Goal: Navigation & Orientation: Find specific page/section

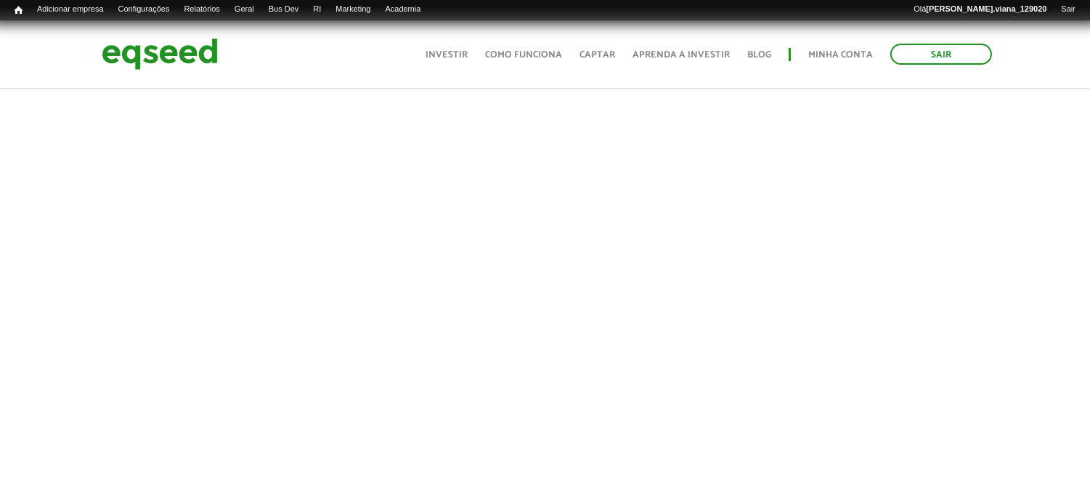
scroll to position [403, 0]
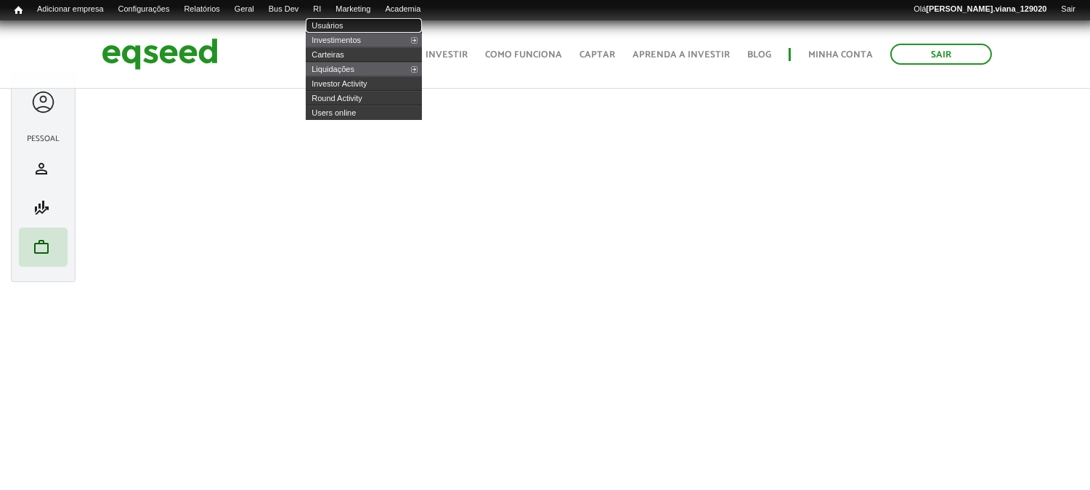
click at [347, 20] on link "Usuários" at bounding box center [364, 25] width 116 height 15
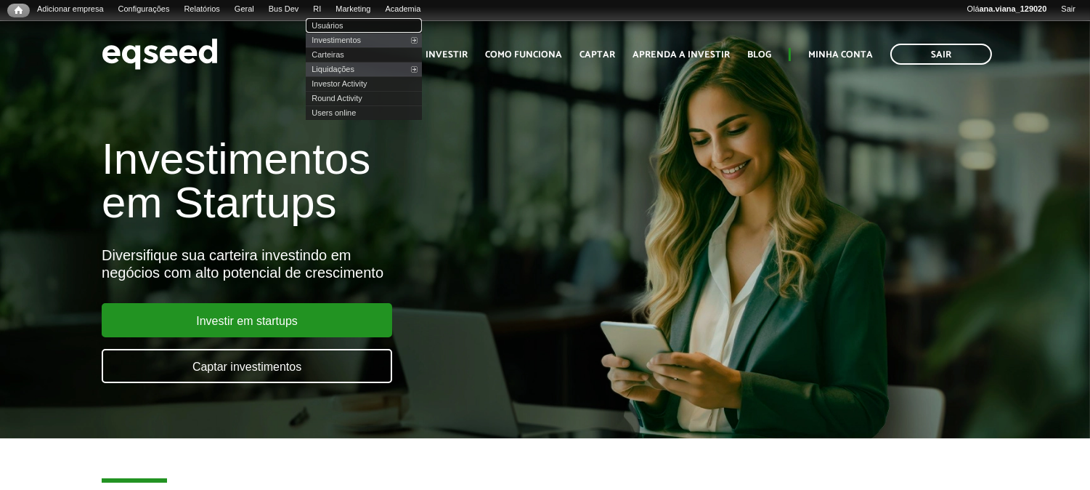
click at [355, 23] on link "Usuários" at bounding box center [364, 25] width 116 height 15
